Goal: Information Seeking & Learning: Learn about a topic

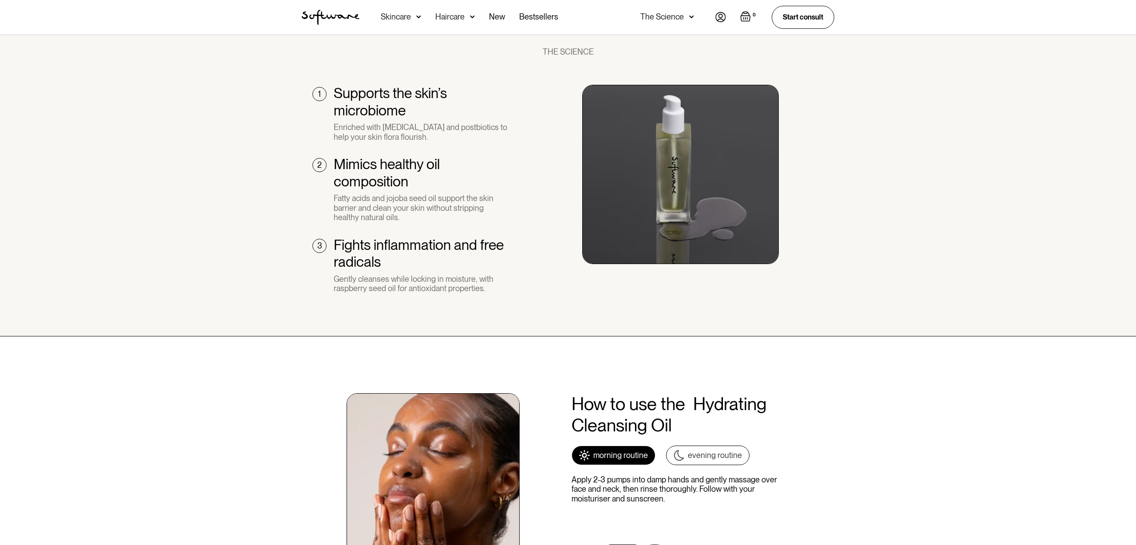
scroll to position [544, 0]
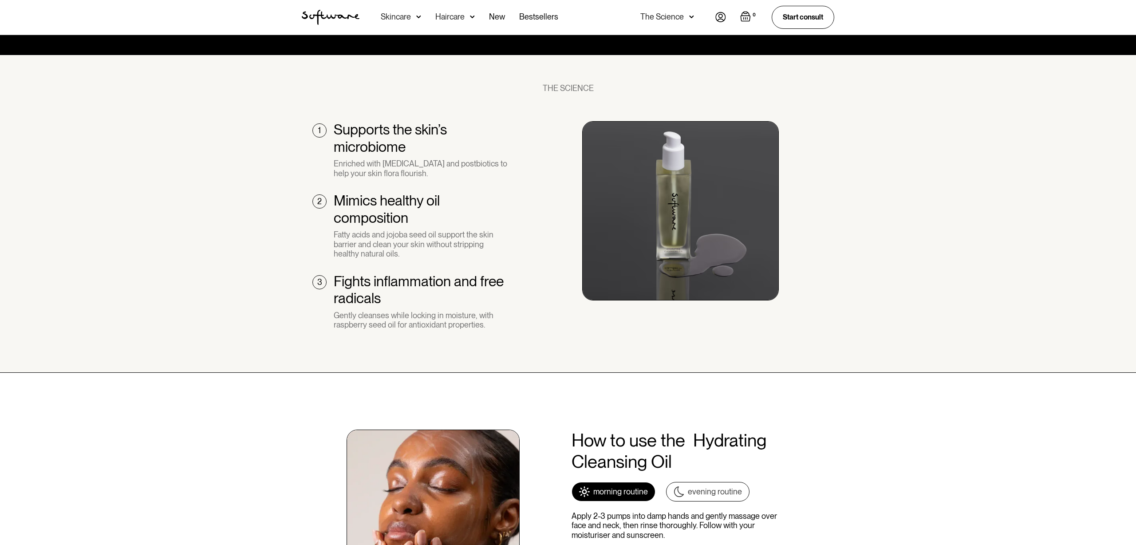
click at [406, 14] on div "Skincare" at bounding box center [396, 16] width 30 height 9
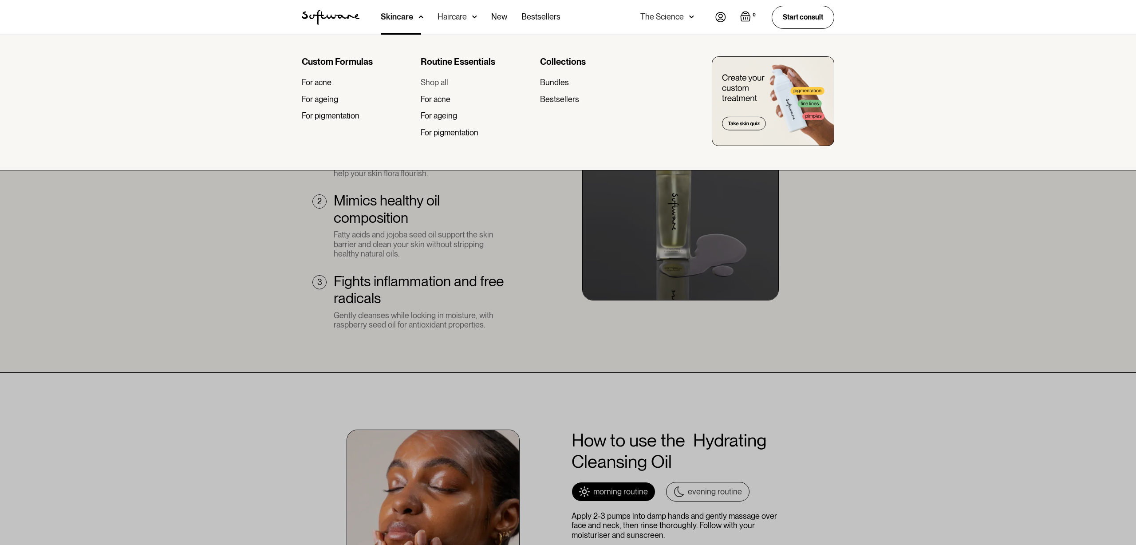
click at [430, 82] on div "Shop all" at bounding box center [435, 83] width 28 height 10
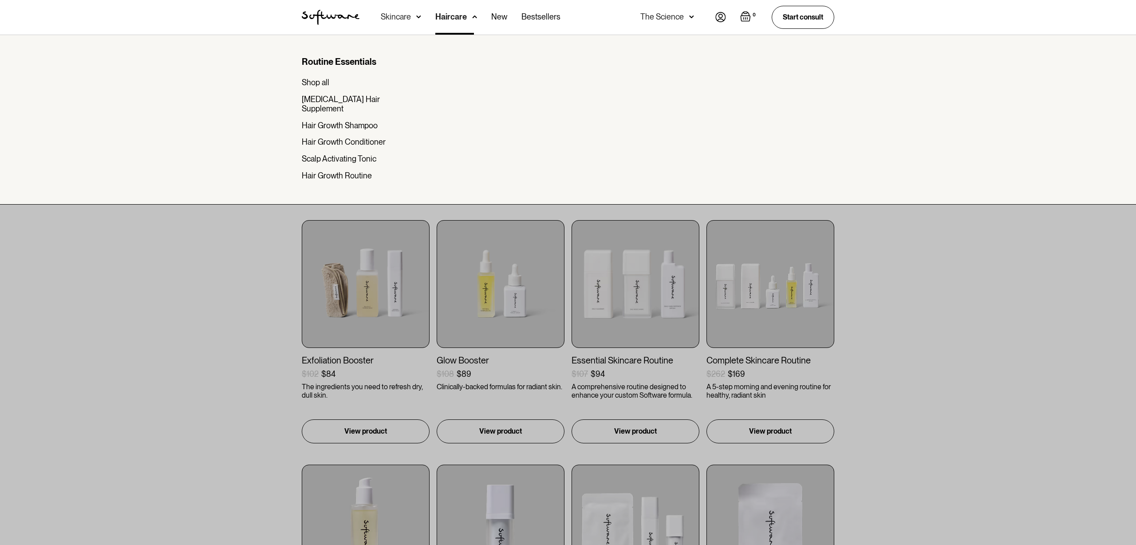
click at [406, 17] on div "Skincare" at bounding box center [396, 16] width 30 height 9
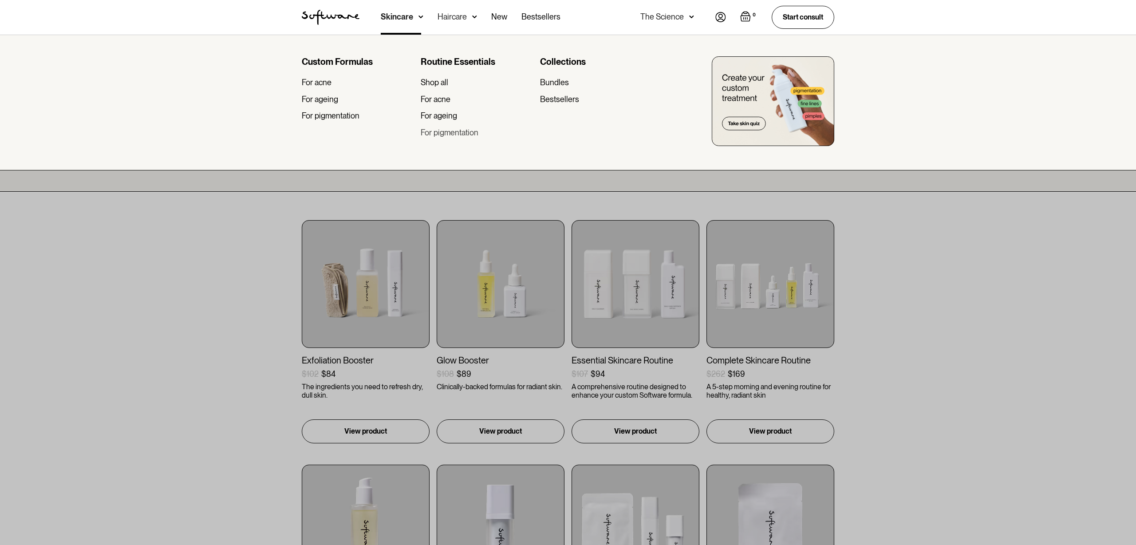
click at [450, 134] on div "For pigmentation" at bounding box center [450, 133] width 58 height 10
